Goal: Information Seeking & Learning: Find specific fact

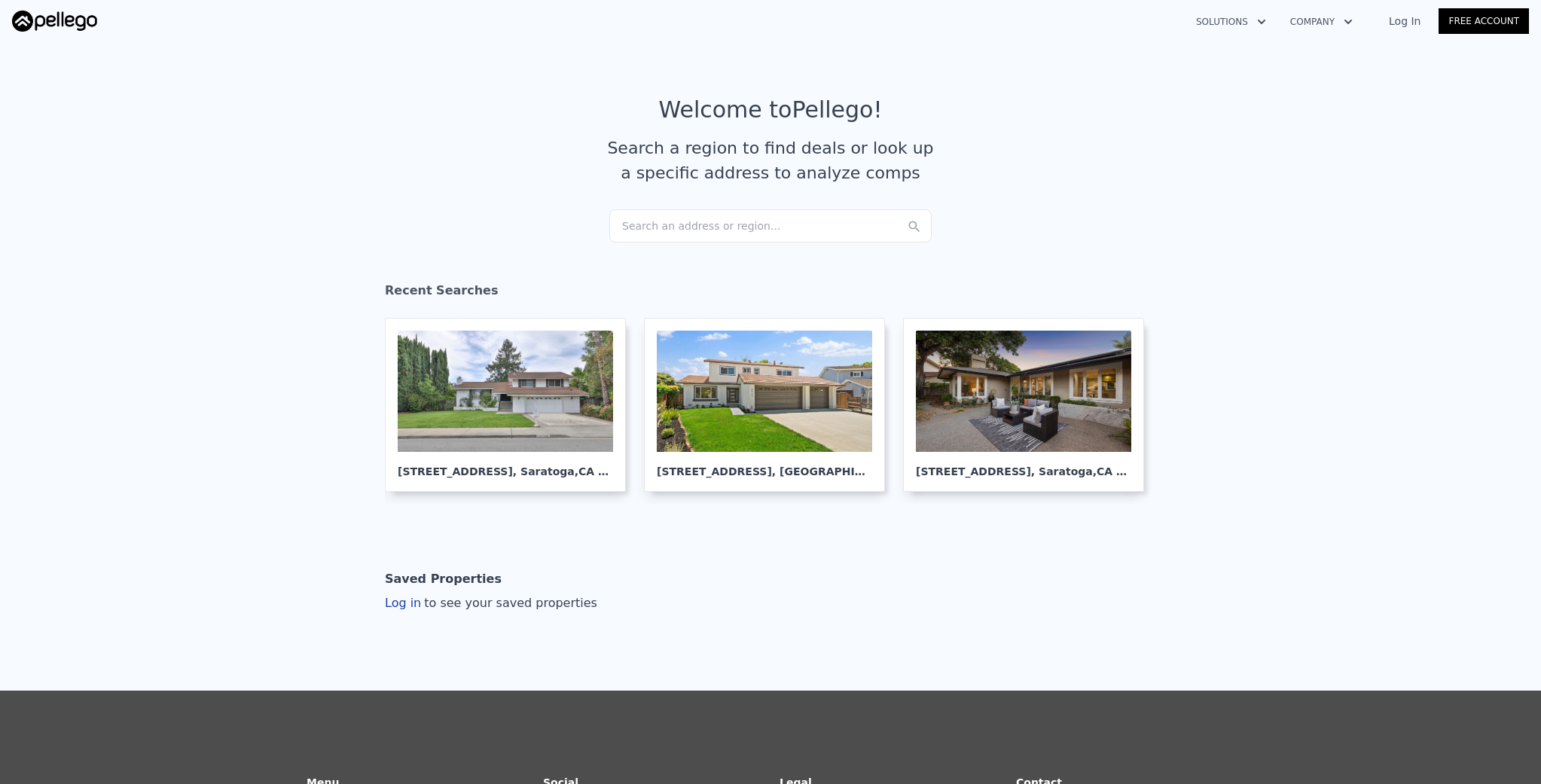
click at [667, 228] on div "Search an address or region..." at bounding box center [770, 225] width 322 height 33
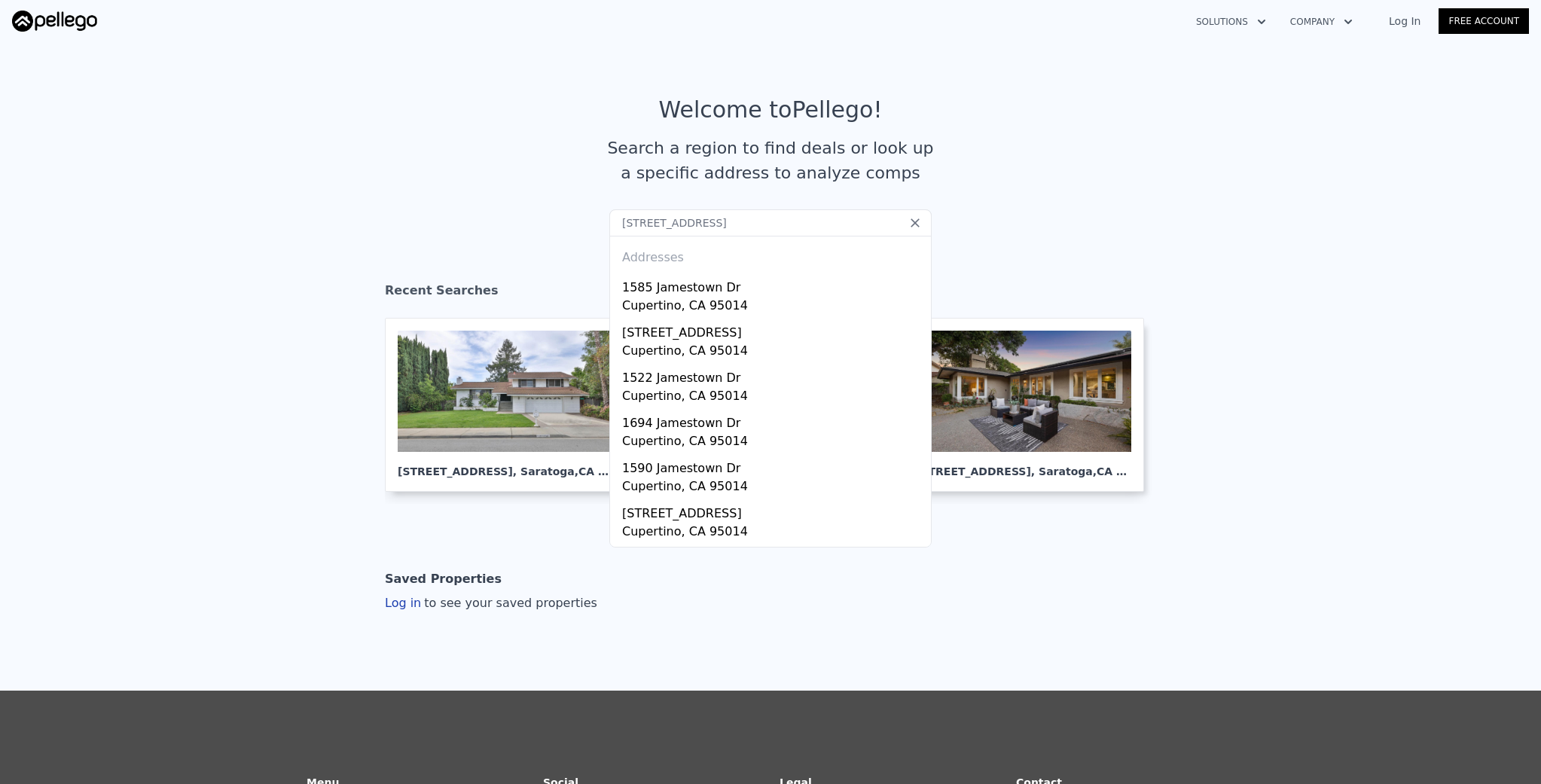
click at [851, 224] on input "1641 Jamestown Dr, CUPERTINO, CA 95014" at bounding box center [770, 222] width 322 height 27
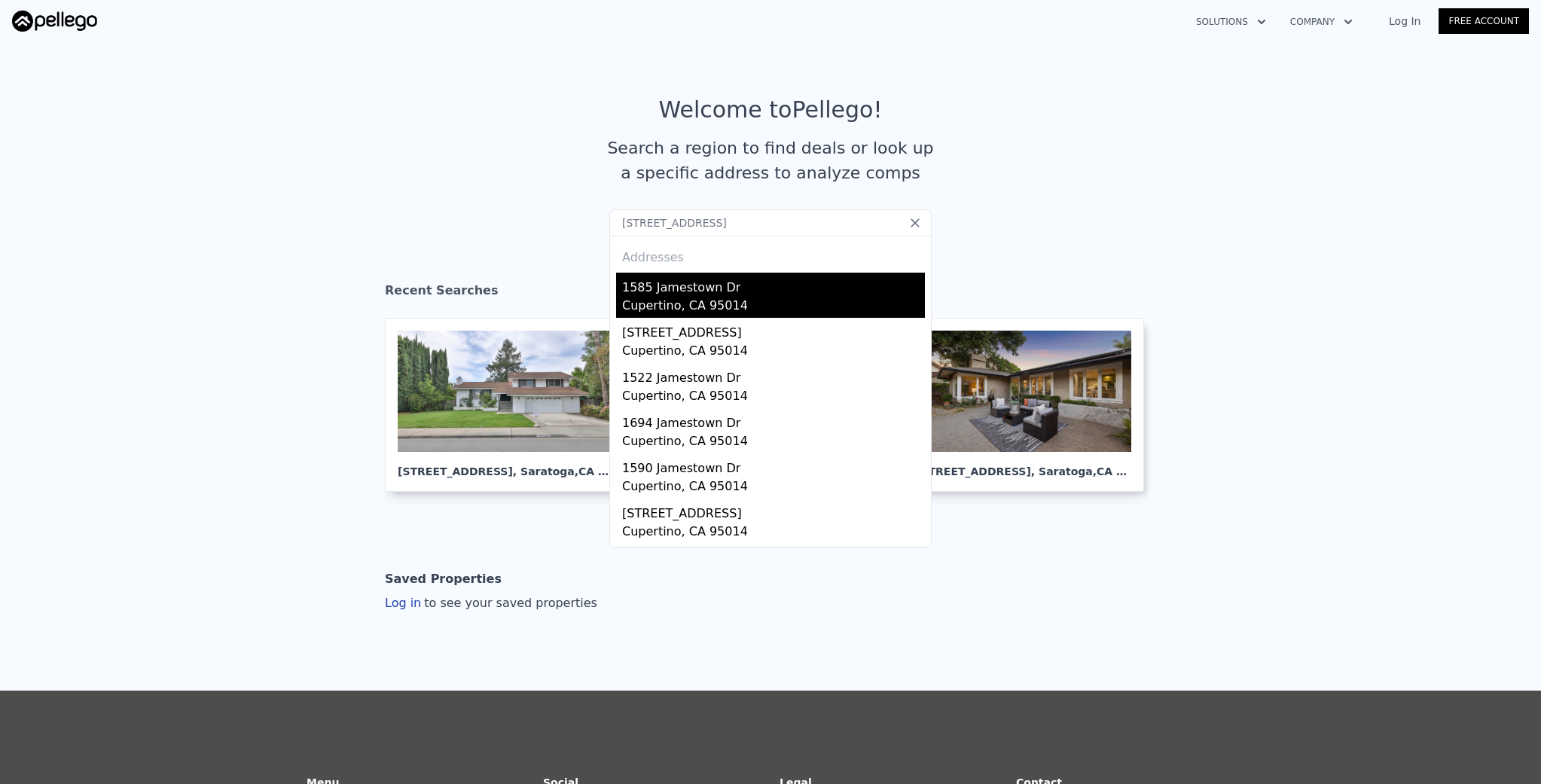
type input "1641 Jamestown Dr, CUPERTINO, CA 95014"
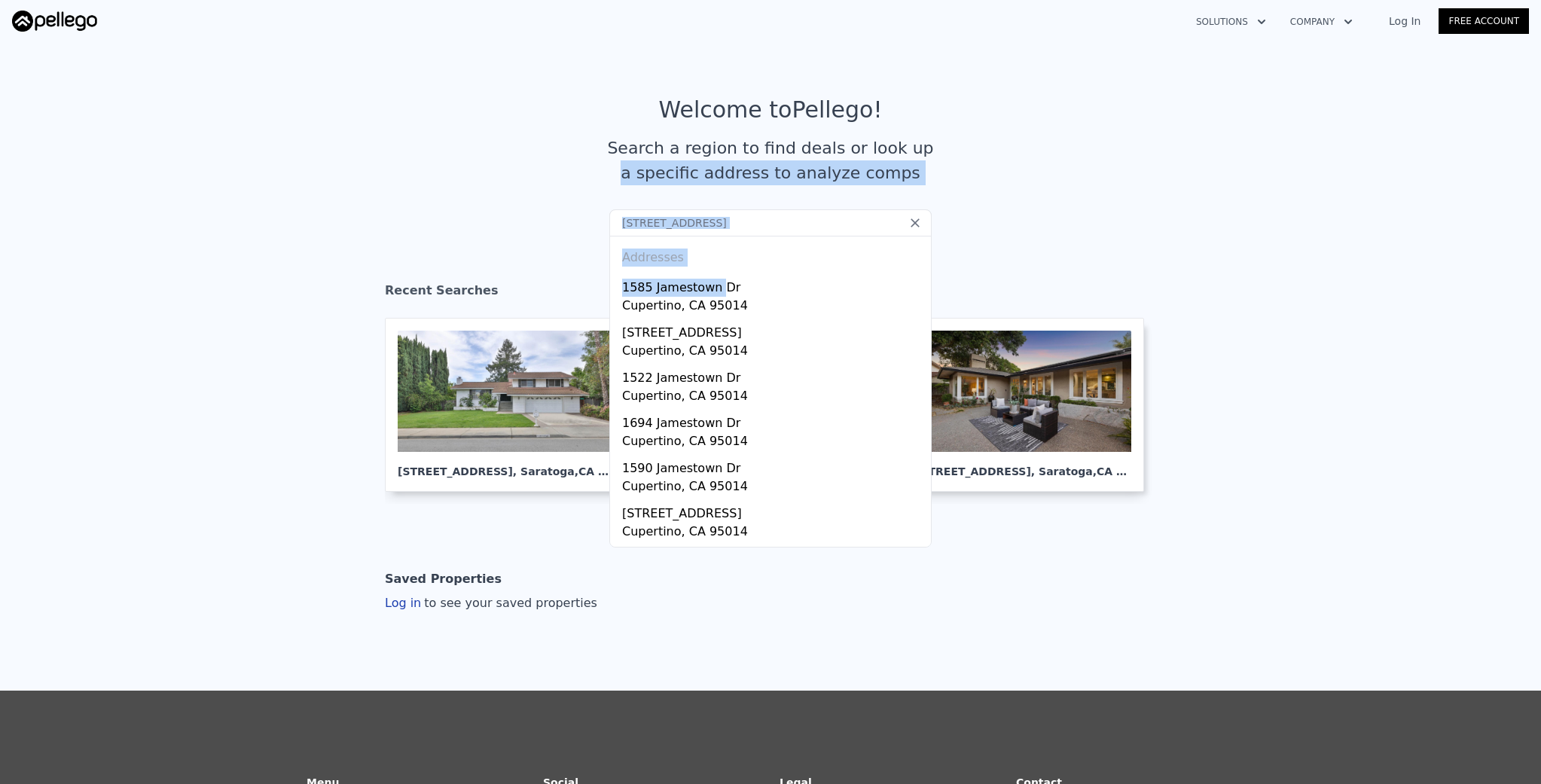
drag, startPoint x: 713, startPoint y: 288, endPoint x: 469, endPoint y: 216, distance: 254.4
click at [469, 216] on section "Welcome to Pellego ! Search a region to find deals or look up a specific addres…" at bounding box center [770, 152] width 1541 height 233
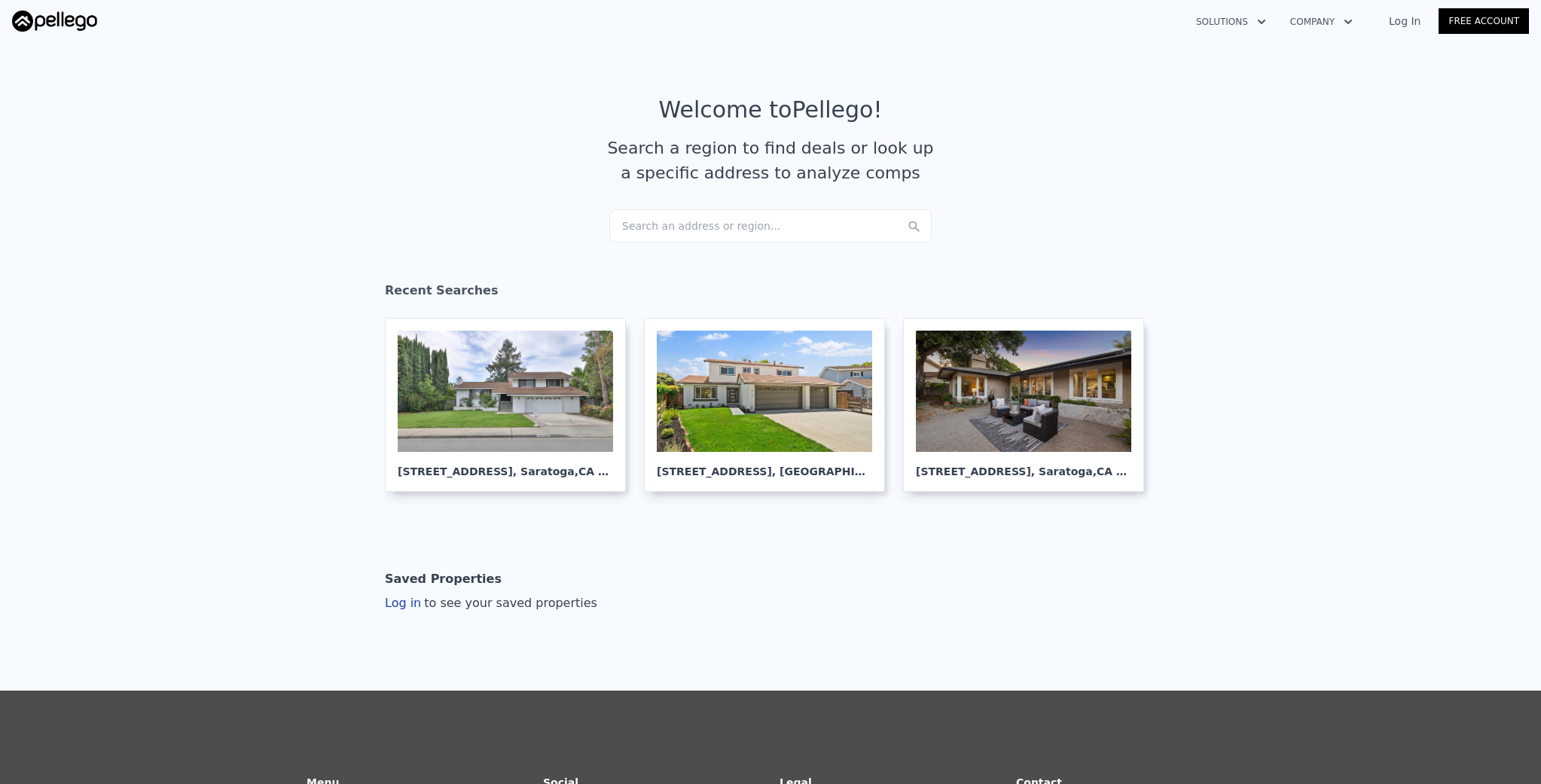
click at [759, 235] on div "Search an address or region..." at bounding box center [770, 225] width 322 height 33
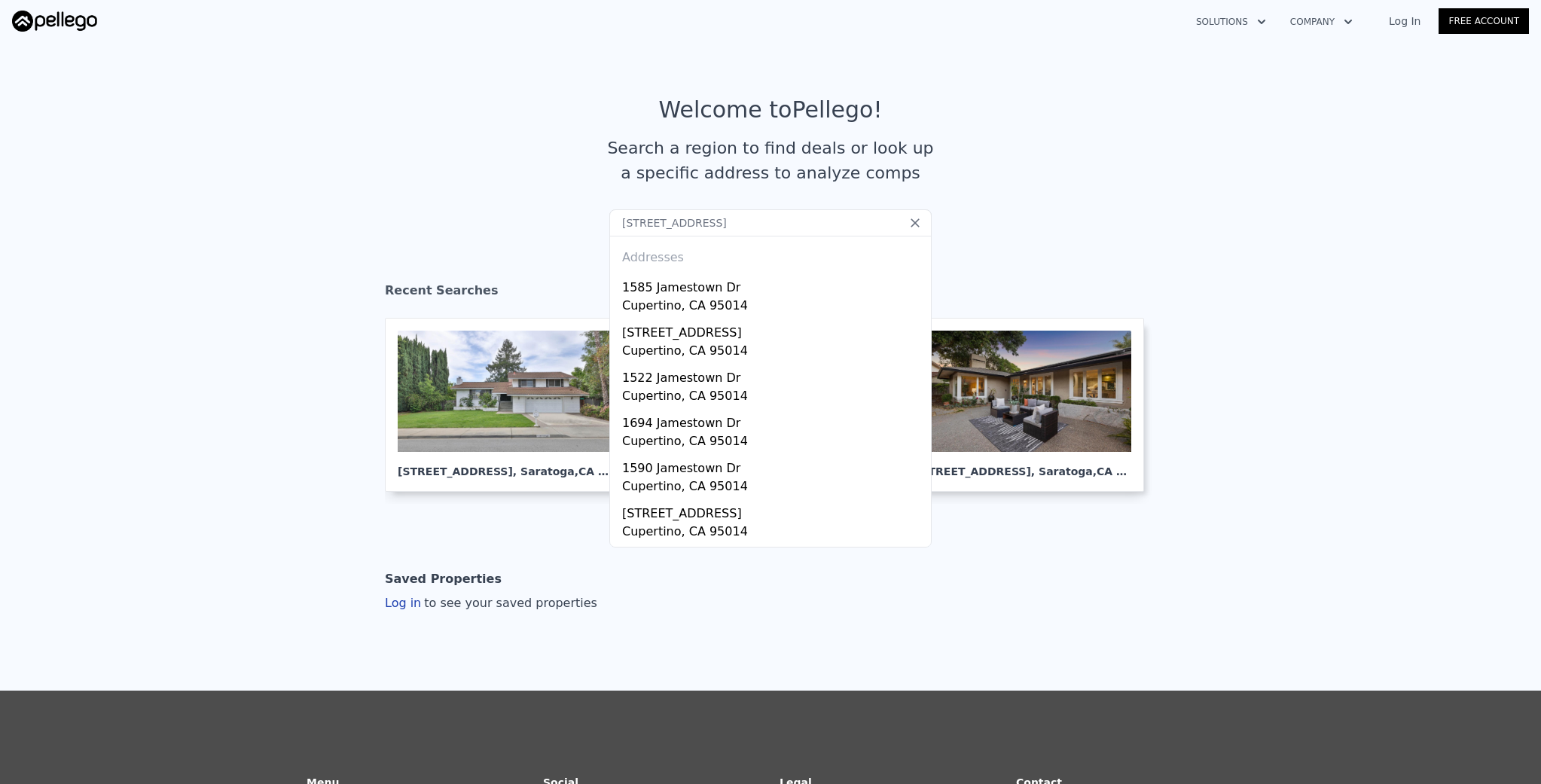
click at [700, 226] on input "1641 Jamestown Dr, CUPERTINO, CA 95014" at bounding box center [770, 222] width 322 height 27
click at [809, 228] on input "1641 Jamestown Dr, CUPERTINO, CA 95014" at bounding box center [770, 222] width 322 height 27
type input "1641 Jamestown Dr, CUPERTINO, CA"
drag, startPoint x: 808, startPoint y: 225, endPoint x: 581, endPoint y: 219, distance: 227.1
click at [582, 219] on section "Welcome to Pellego ! Search a region to find deals or look up a specific addres…" at bounding box center [770, 152] width 1541 height 233
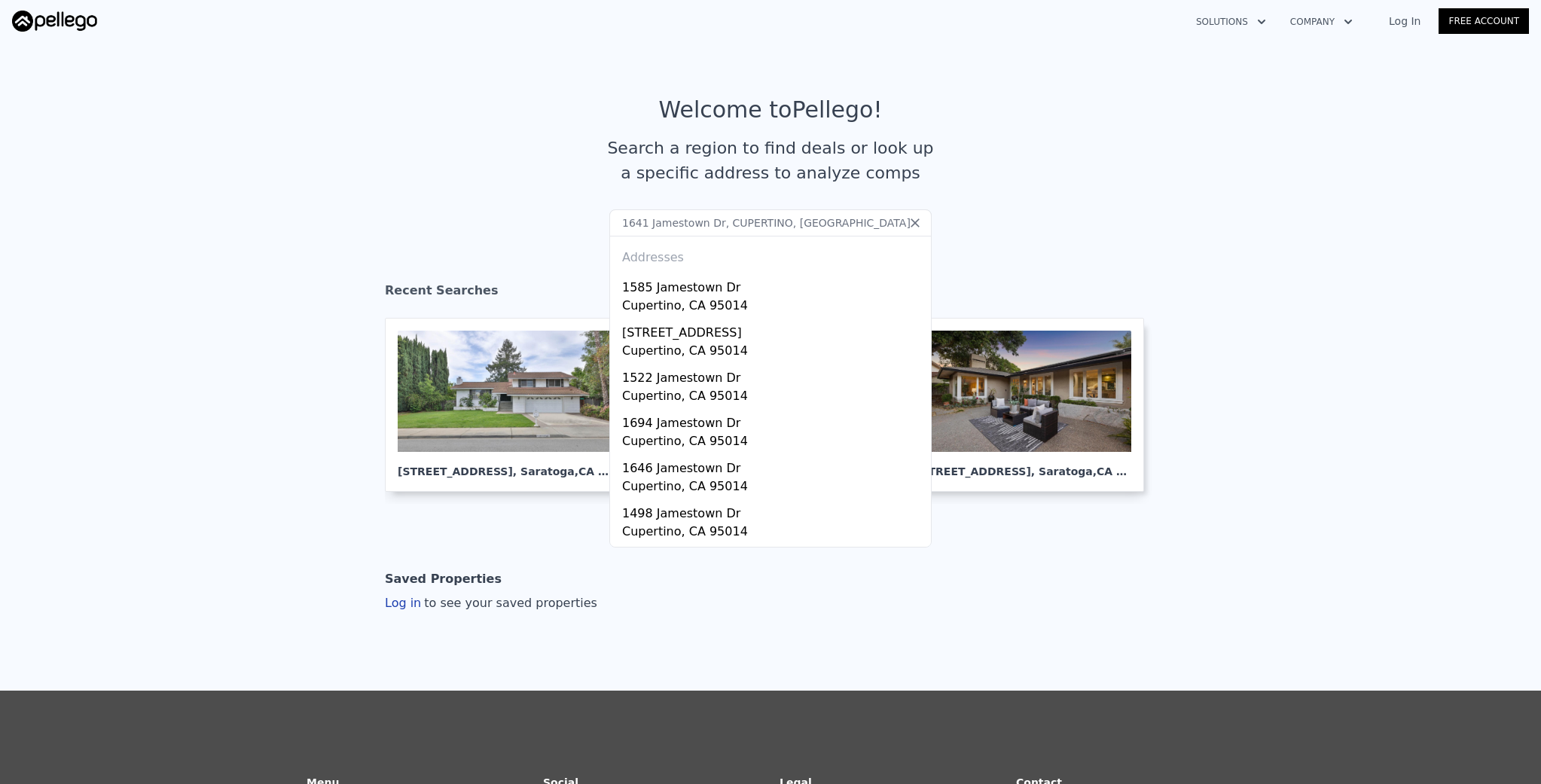
click at [793, 222] on input "1641 Jamestown Dr, CUPERTINO, CA" at bounding box center [770, 222] width 322 height 27
click at [793, 224] on input "1641 Jamestown Dr, CUPERTINO, CA" at bounding box center [770, 222] width 322 height 27
click at [501, 380] on div at bounding box center [505, 390] width 216 height 121
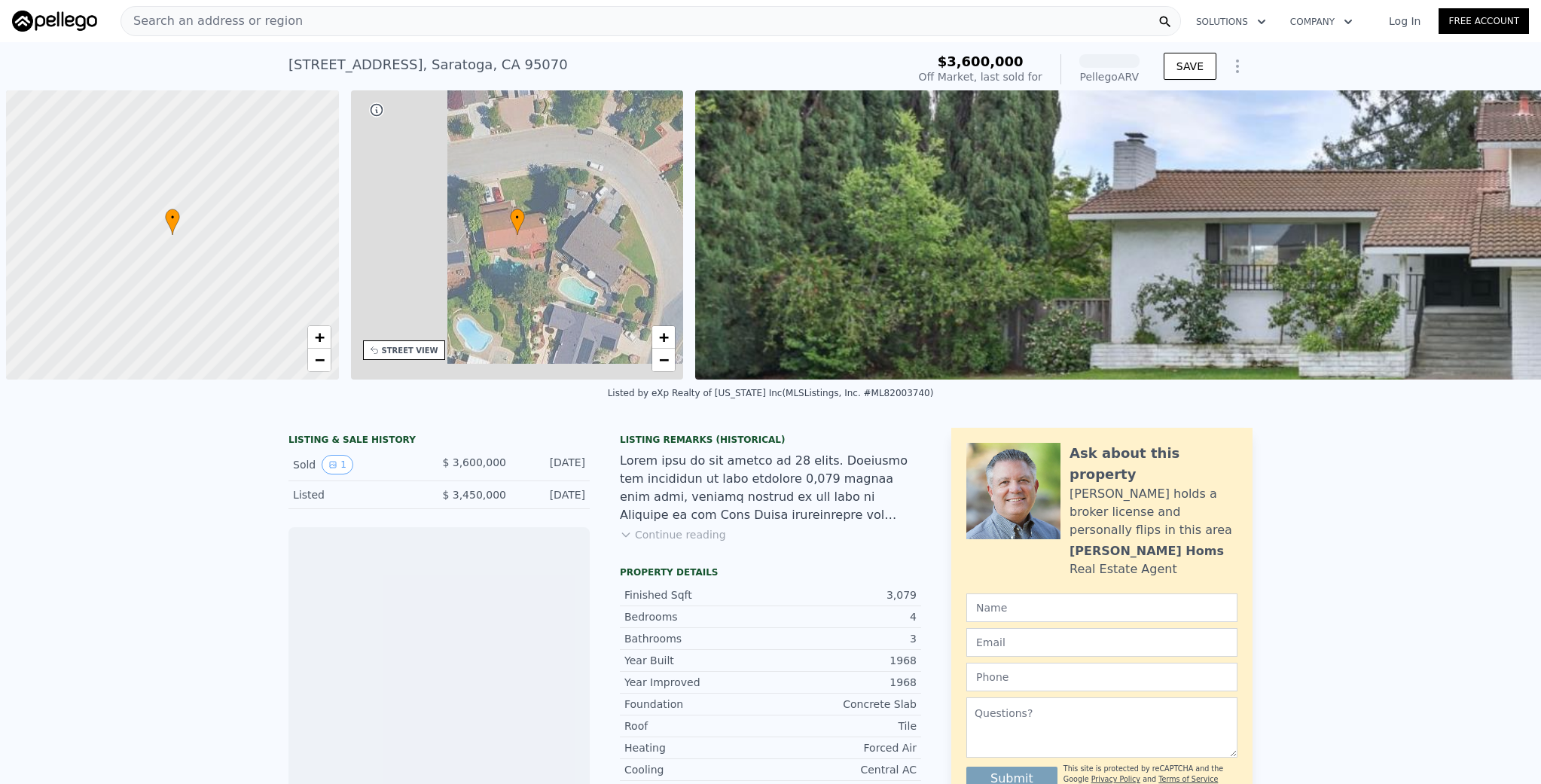
scroll to position [0, 6]
